Goal: Information Seeking & Learning: Find contact information

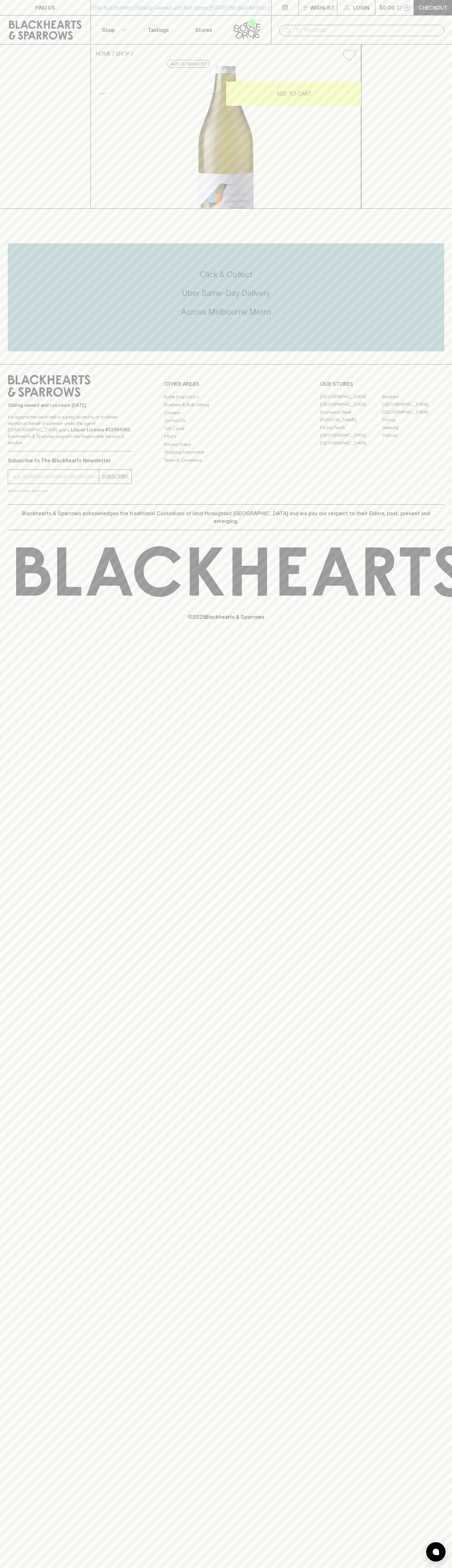
click at [238, 13] on div "| No Bad Bottles | Sibling Owned and Run Since [DATE] | No Bad Bottles | Siblin…" at bounding box center [180, 7] width 181 height 15
click at [451, 783] on html "FIND US | No Bad Bottles | Sibling Owned and Run Since [DATE] | No Bad Bottles …" at bounding box center [226, 784] width 452 height 1568
click at [384, 1567] on html "FIND US | No Bad Bottles | Sibling Owned and Run Since [DATE] | No Bad Bottles …" at bounding box center [226, 784] width 452 height 1568
click at [20, 1228] on div "FIND US | No Bad Bottles | Sibling Owned and Run Since [DATE] | No Bad Bottles …" at bounding box center [226, 784] width 452 height 1568
